Goal: Find specific page/section: Find specific page/section

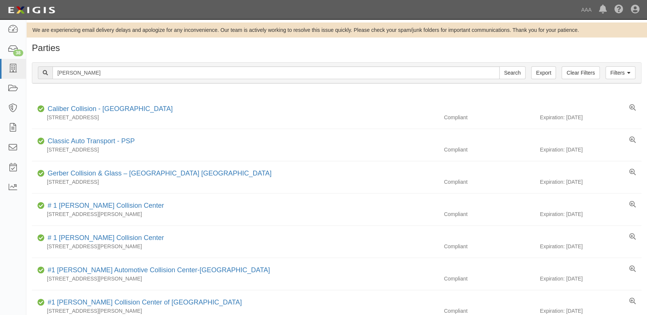
type input "[PERSON_NAME]"
click at [499, 66] on input "Search" at bounding box center [512, 72] width 26 height 13
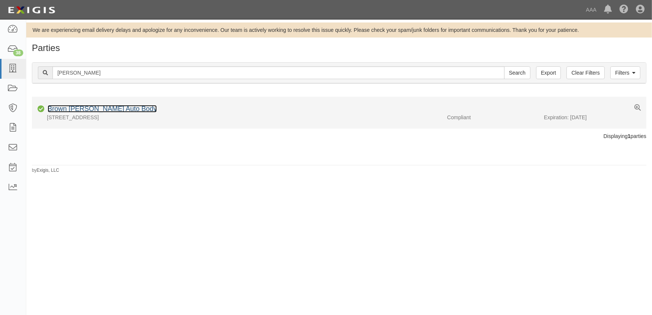
click at [107, 109] on link "Brown Daub Auto Body" at bounding box center [102, 109] width 109 height 8
